Goal: Find specific page/section: Find specific page/section

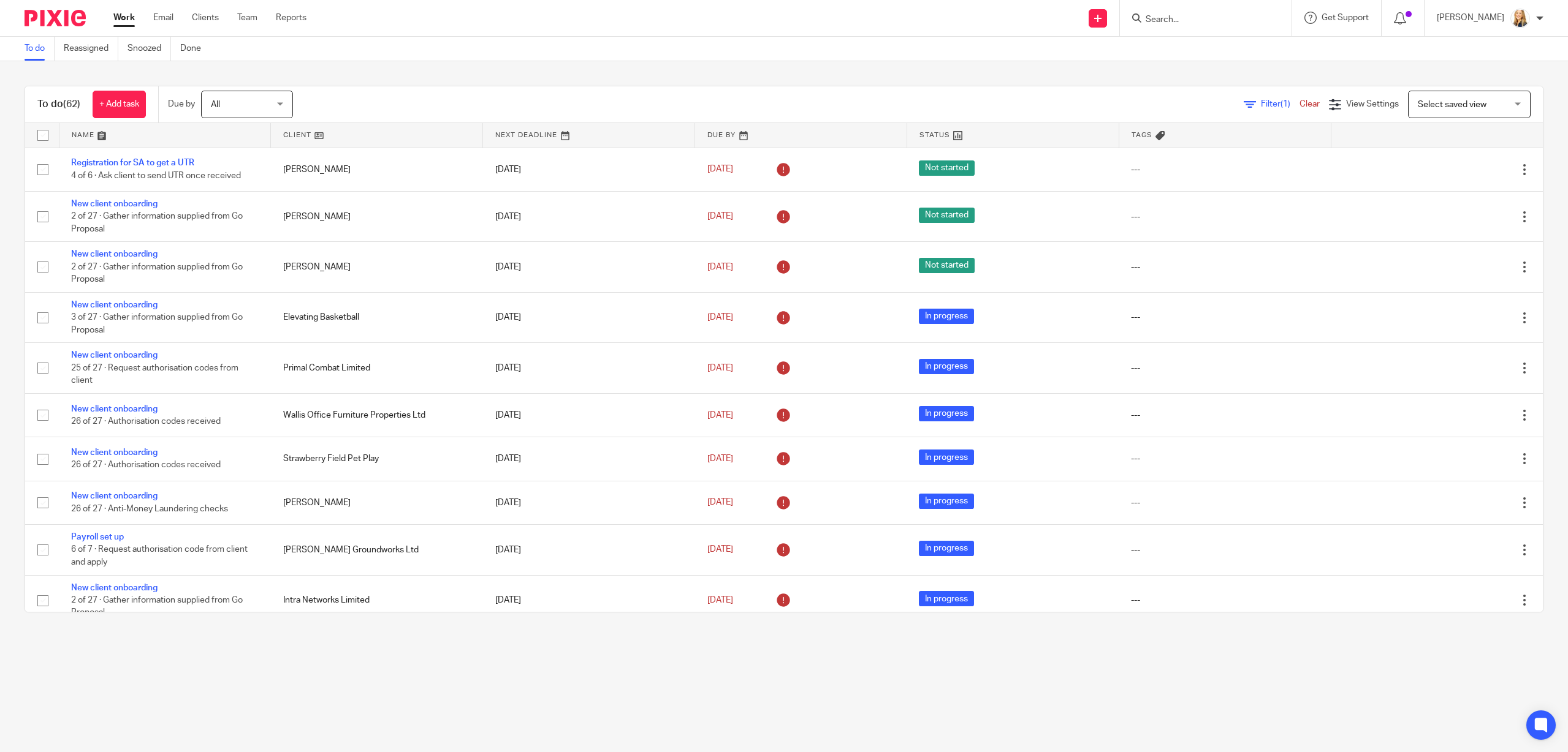
click at [1174, 17] on input "Search" at bounding box center [1199, 21] width 110 height 11
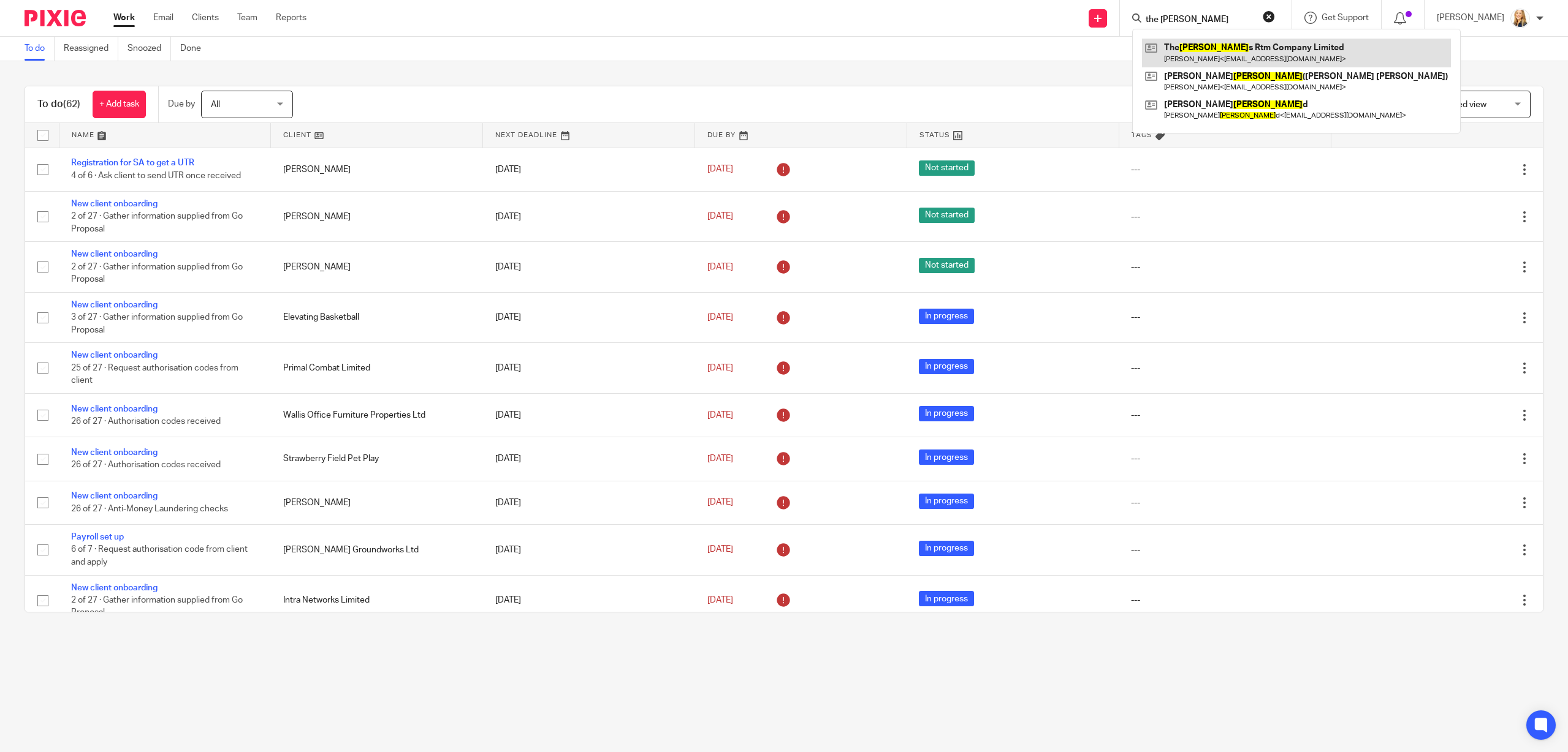
type input "the miller"
click at [1229, 59] on link at bounding box center [1296, 53] width 309 height 28
